Goal: Information Seeking & Learning: Check status

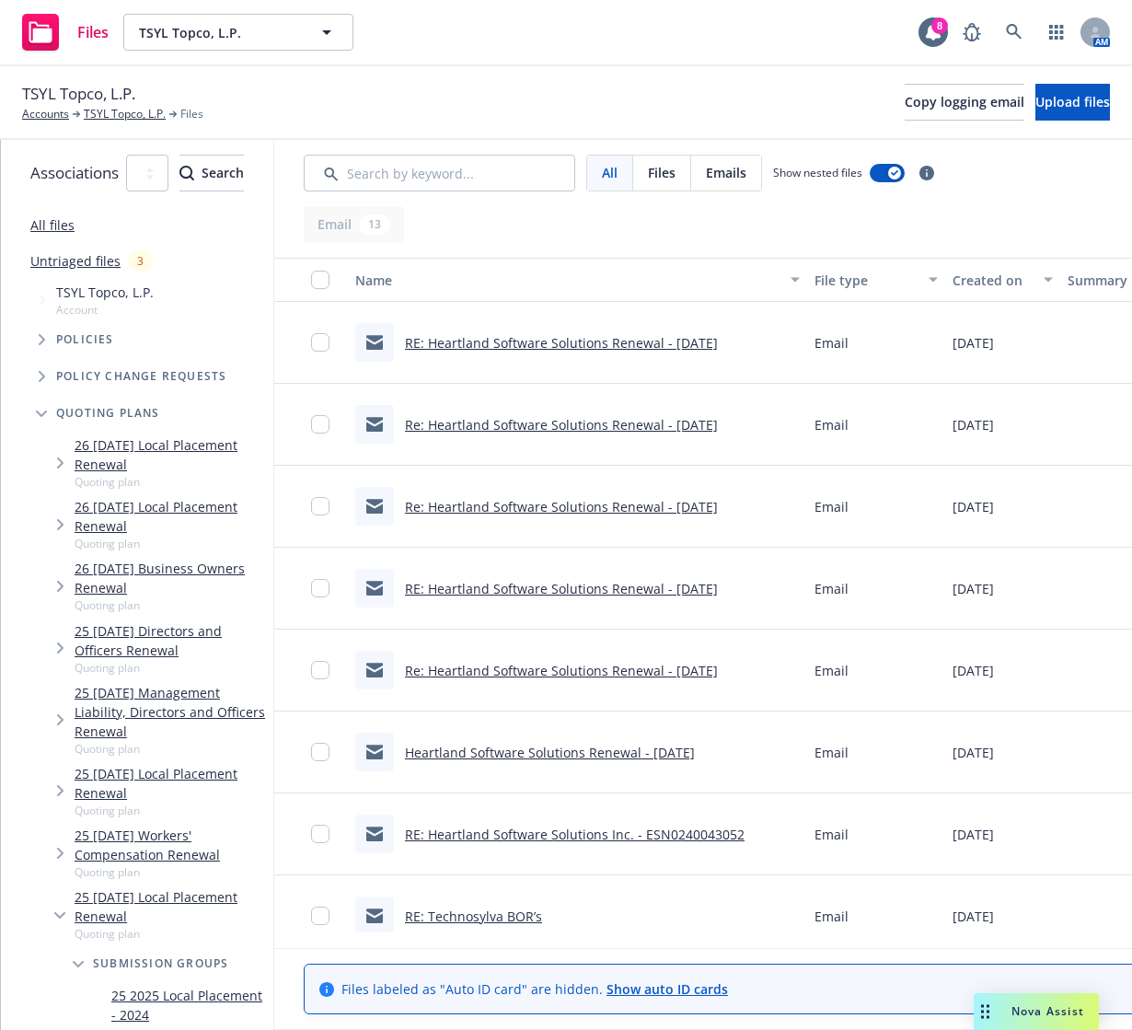
click at [893, 999] on div "Files labeled as "Auto ID card" are hidden. Show auto ID cards Close" at bounding box center [851, 989] width 1154 height 80
